Goal: Task Accomplishment & Management: Use online tool/utility

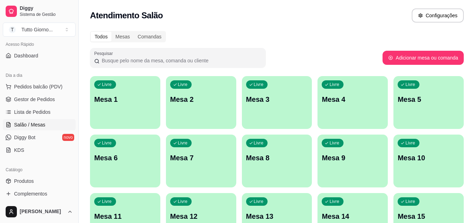
scroll to position [56, 0]
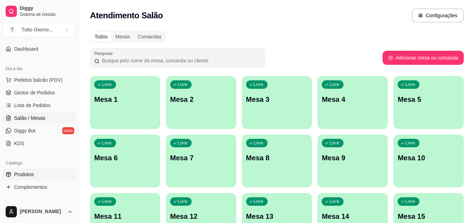
click at [25, 174] on span "Produtos" at bounding box center [24, 174] width 20 height 7
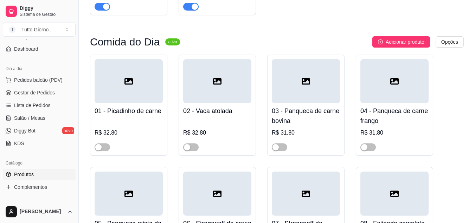
scroll to position [584, 0]
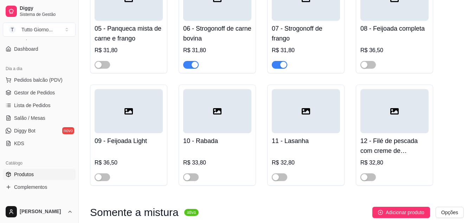
click at [189, 68] on span "button" at bounding box center [190, 65] width 15 height 8
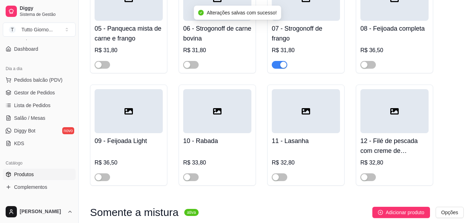
click at [277, 68] on span "button" at bounding box center [279, 65] width 15 height 8
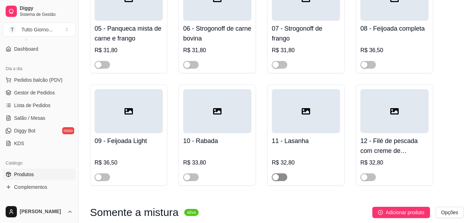
click at [281, 181] on span "button" at bounding box center [279, 177] width 15 height 8
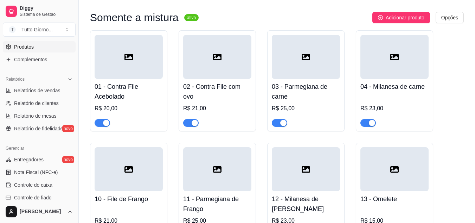
scroll to position [188, 0]
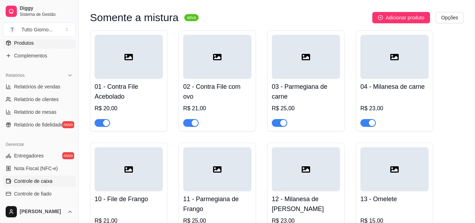
click at [51, 183] on span "Controle de caixa" at bounding box center [33, 180] width 38 height 7
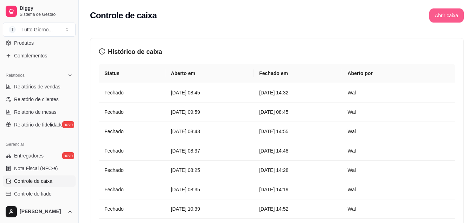
click at [444, 13] on button "Abrir caixa" at bounding box center [447, 15] width 34 height 14
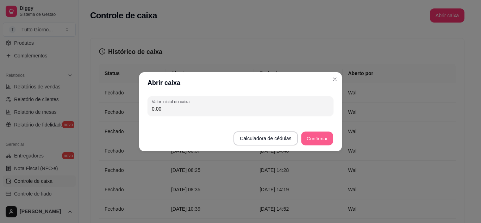
click at [313, 138] on button "Confirmar" at bounding box center [317, 138] width 32 height 14
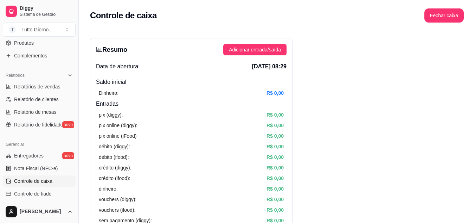
scroll to position [47, 0]
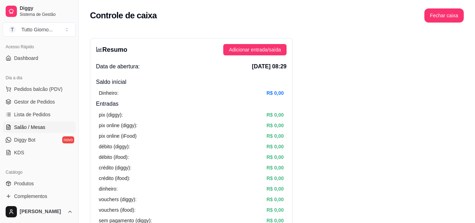
click at [33, 128] on span "Salão / Mesas" at bounding box center [29, 126] width 31 height 7
